Goal: Navigation & Orientation: Go to known website

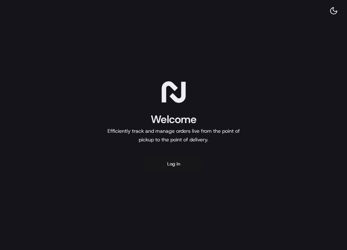
click at [172, 161] on button "Log in" at bounding box center [174, 163] width 58 height 17
